Goal: Navigation & Orientation: Find specific page/section

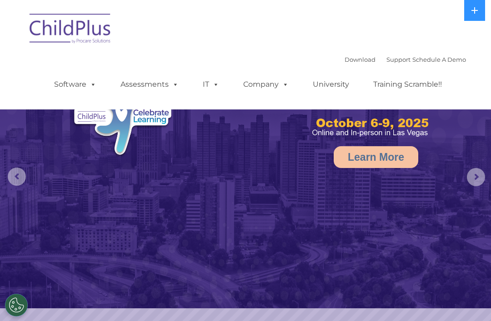
select select "MEDIUM"
click at [472, 9] on icon at bounding box center [474, 10] width 7 height 7
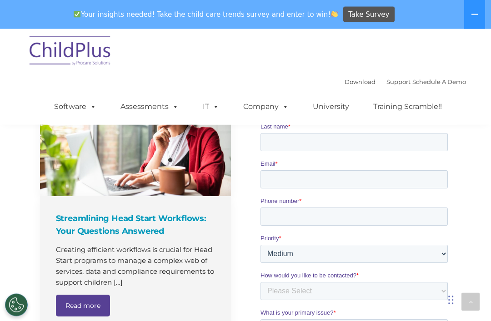
scroll to position [697, 0]
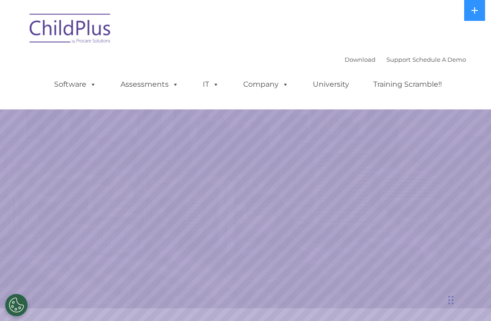
select select "MEDIUM"
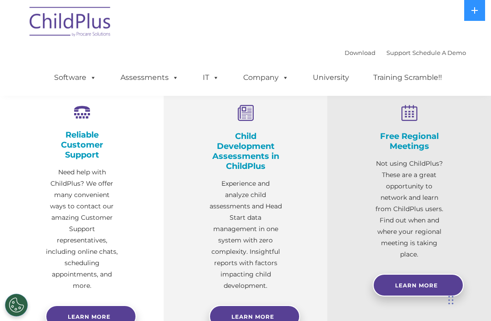
scroll to position [302, 0]
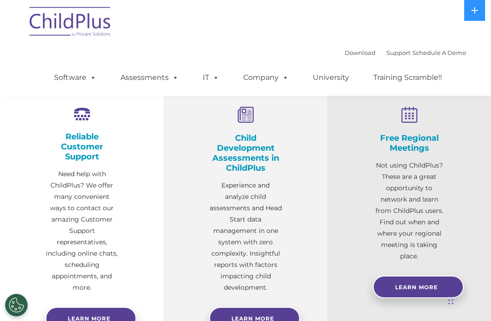
click at [259, 315] on span "Learn More" at bounding box center [252, 318] width 43 height 7
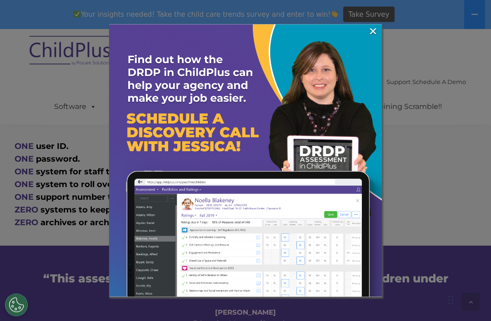
scroll to position [531, 0]
click at [377, 31] on link "×" at bounding box center [373, 31] width 10 height 9
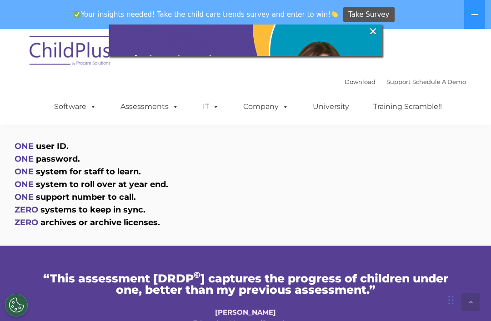
click at [373, 34] on div "Download Support | Schedule A Demo  MENU MENU Software ChildPlus: The original…" at bounding box center [245, 77] width 441 height 96
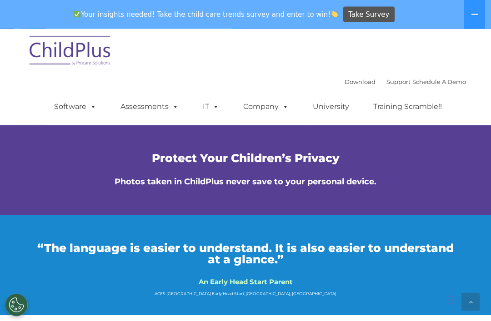
scroll to position [2216, 0]
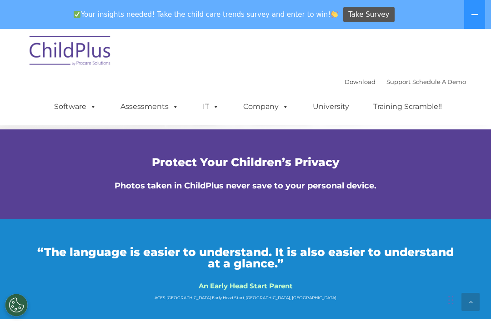
click at [91, 49] on img at bounding box center [70, 52] width 91 height 45
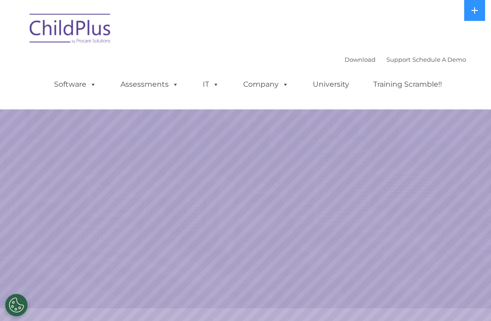
select select "MEDIUM"
